Goal: Task Accomplishment & Management: Manage account settings

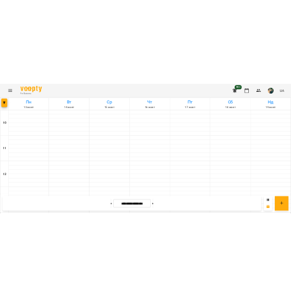
scroll to position [578, 0]
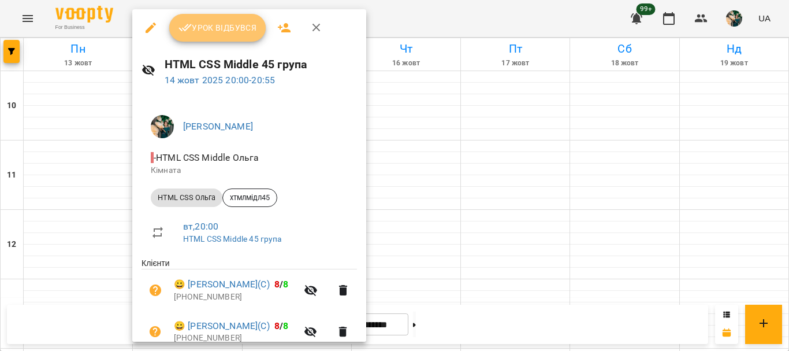
click at [240, 37] on button "Урок відбувся" at bounding box center [217, 28] width 97 height 28
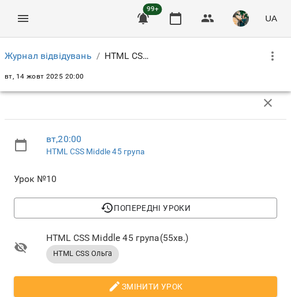
scroll to position [436, 0]
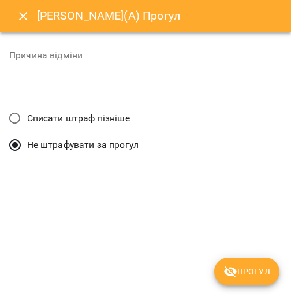
drag, startPoint x: 104, startPoint y: 115, endPoint x: 117, endPoint y: 127, distance: 17.2
click at [105, 115] on span "Списати штраф пізніше" at bounding box center [78, 119] width 103 height 14
drag, startPoint x: 236, startPoint y: 265, endPoint x: 240, endPoint y: 258, distance: 8.0
click at [236, 265] on icon "submit" at bounding box center [231, 272] width 14 height 14
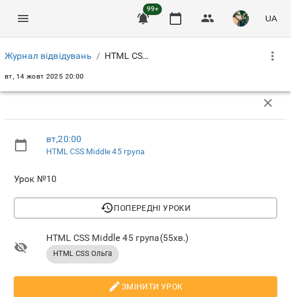
scroll to position [543, 0]
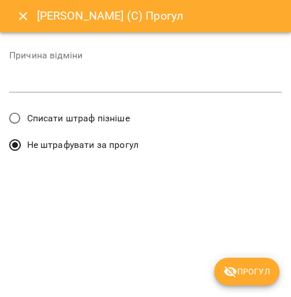
click at [77, 119] on span "Списати штраф пізніше" at bounding box center [78, 119] width 103 height 14
click at [259, 274] on span "Прогул" at bounding box center [247, 272] width 47 height 14
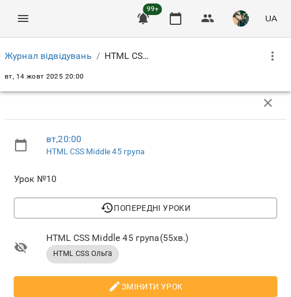
scroll to position [640, 0]
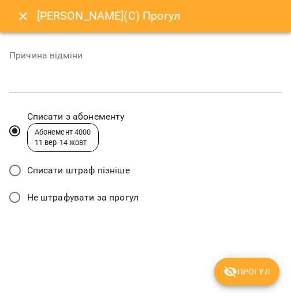
click at [69, 169] on span "Списати штраф пізніше" at bounding box center [78, 171] width 103 height 14
click at [243, 268] on span "Прогул" at bounding box center [247, 272] width 47 height 14
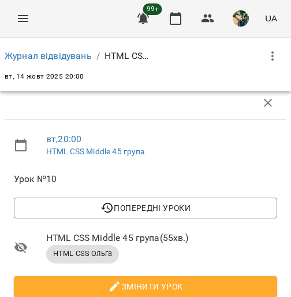
scroll to position [795, 0]
click at [37, 52] on link "Журнал відвідувань" at bounding box center [48, 55] width 87 height 11
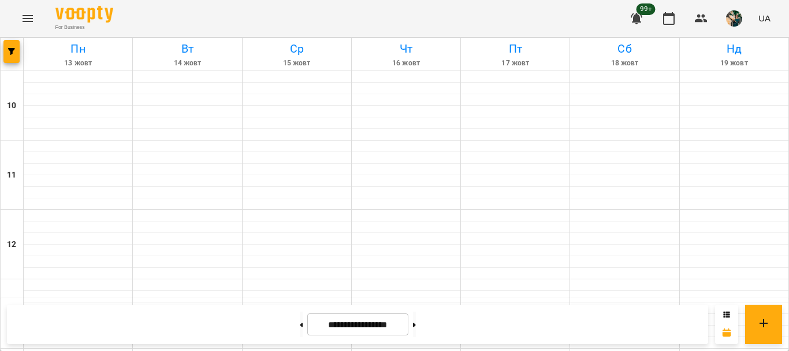
scroll to position [578, 0]
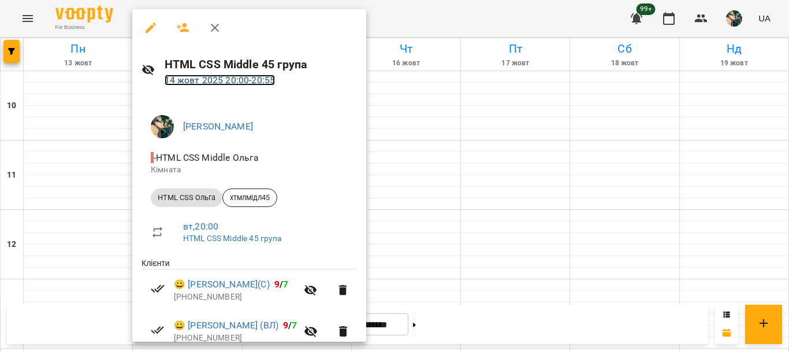
click at [207, 80] on link "[DATE] 20:00 - 20:55" at bounding box center [220, 80] width 111 height 11
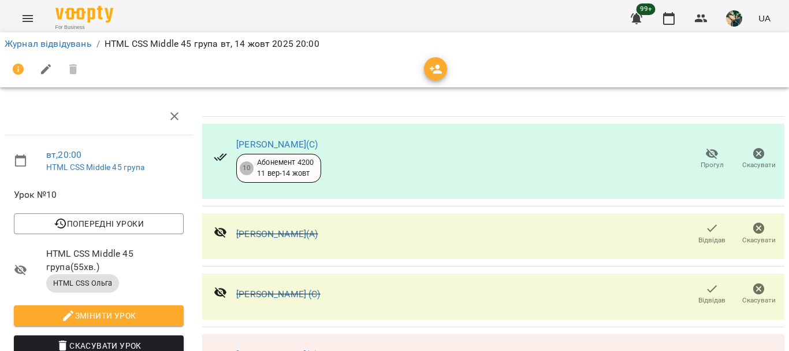
scroll to position [154, 0]
